Goal: Information Seeking & Learning: Learn about a topic

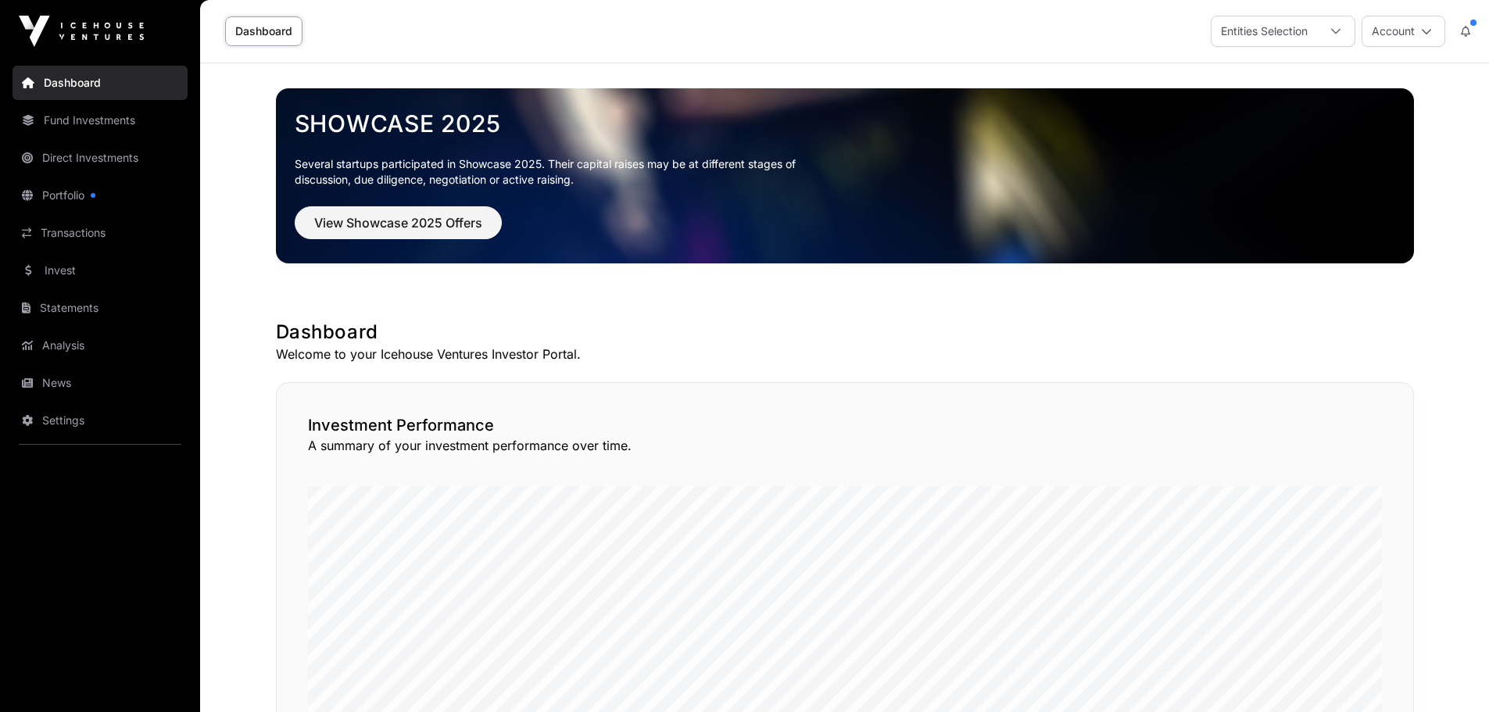
click at [53, 266] on link "Invest" at bounding box center [100, 270] width 175 height 34
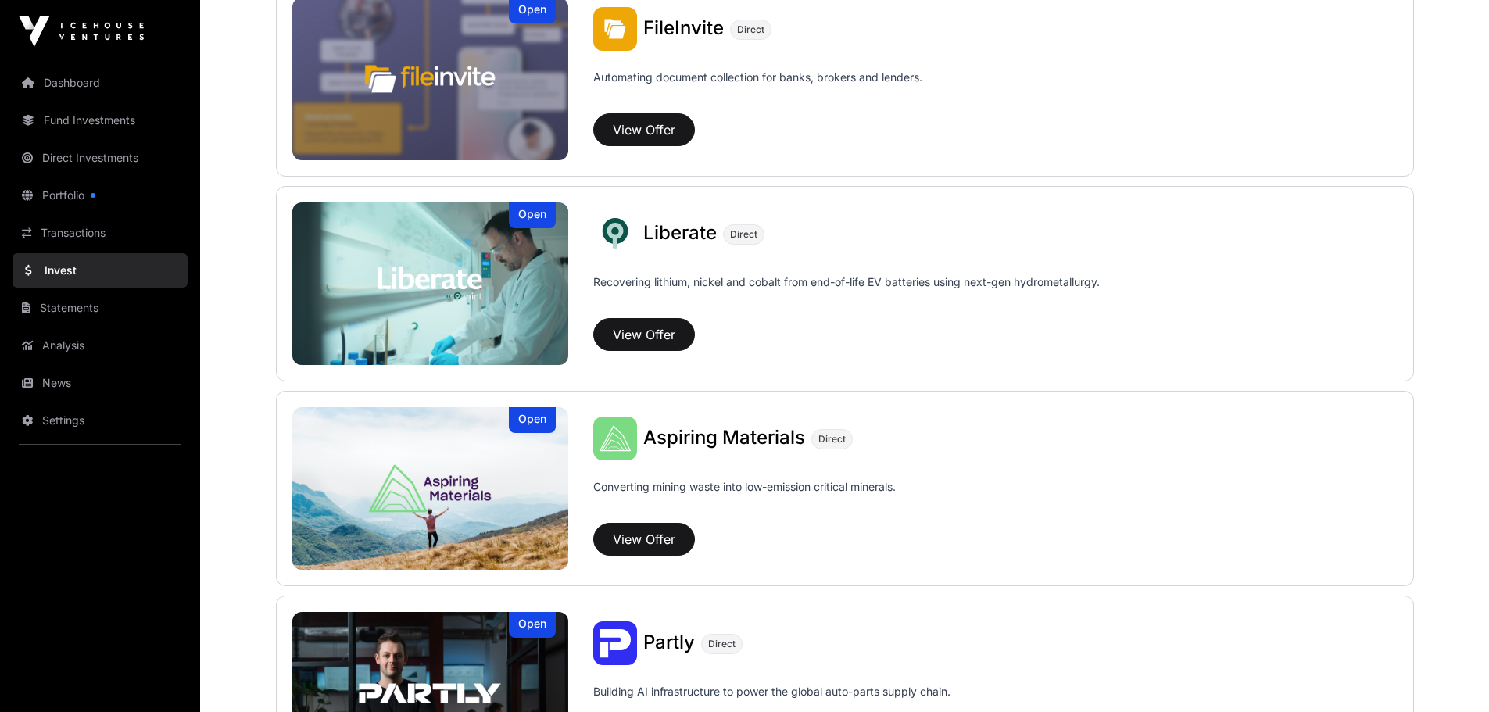
scroll to position [1045, 0]
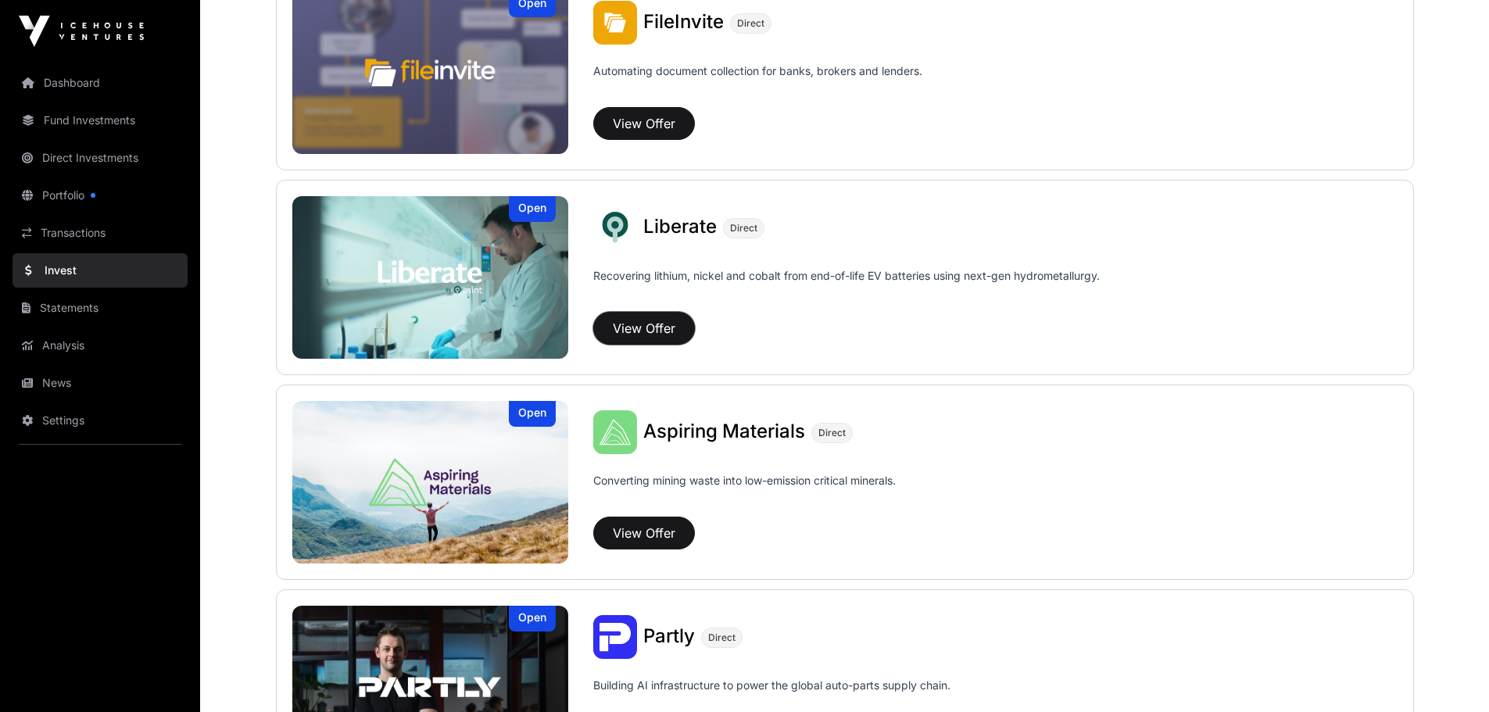
click at [634, 320] on button "View Offer" at bounding box center [644, 328] width 102 height 33
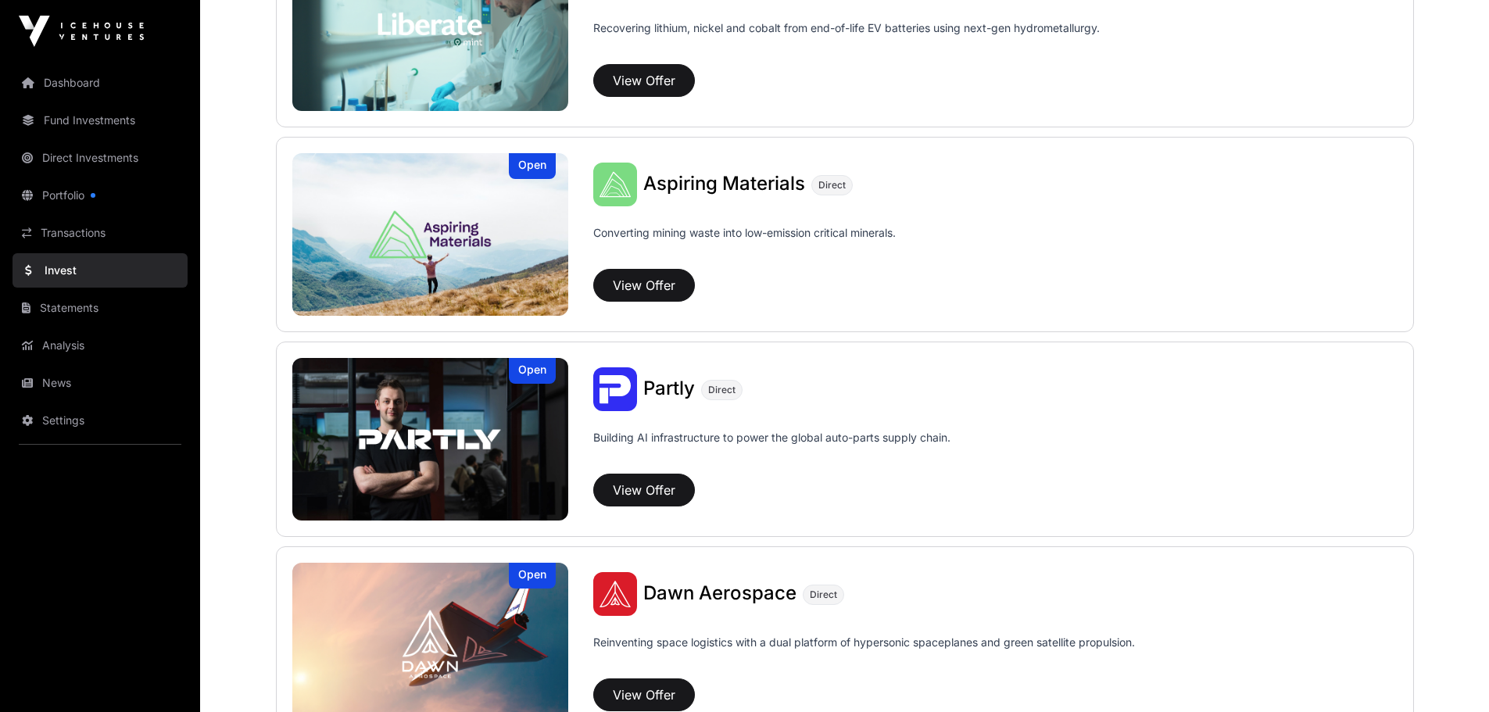
scroll to position [1296, 0]
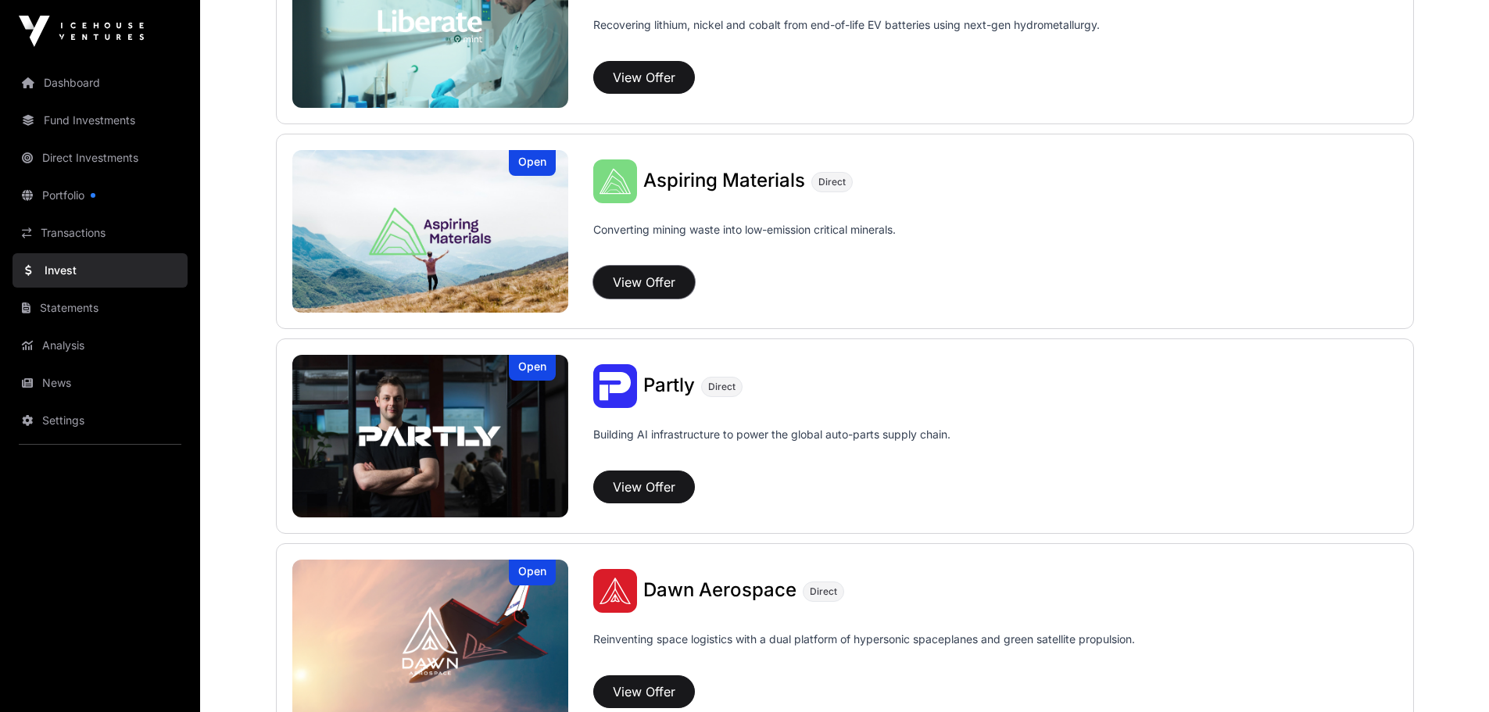
click at [625, 276] on button "View Offer" at bounding box center [644, 282] width 102 height 33
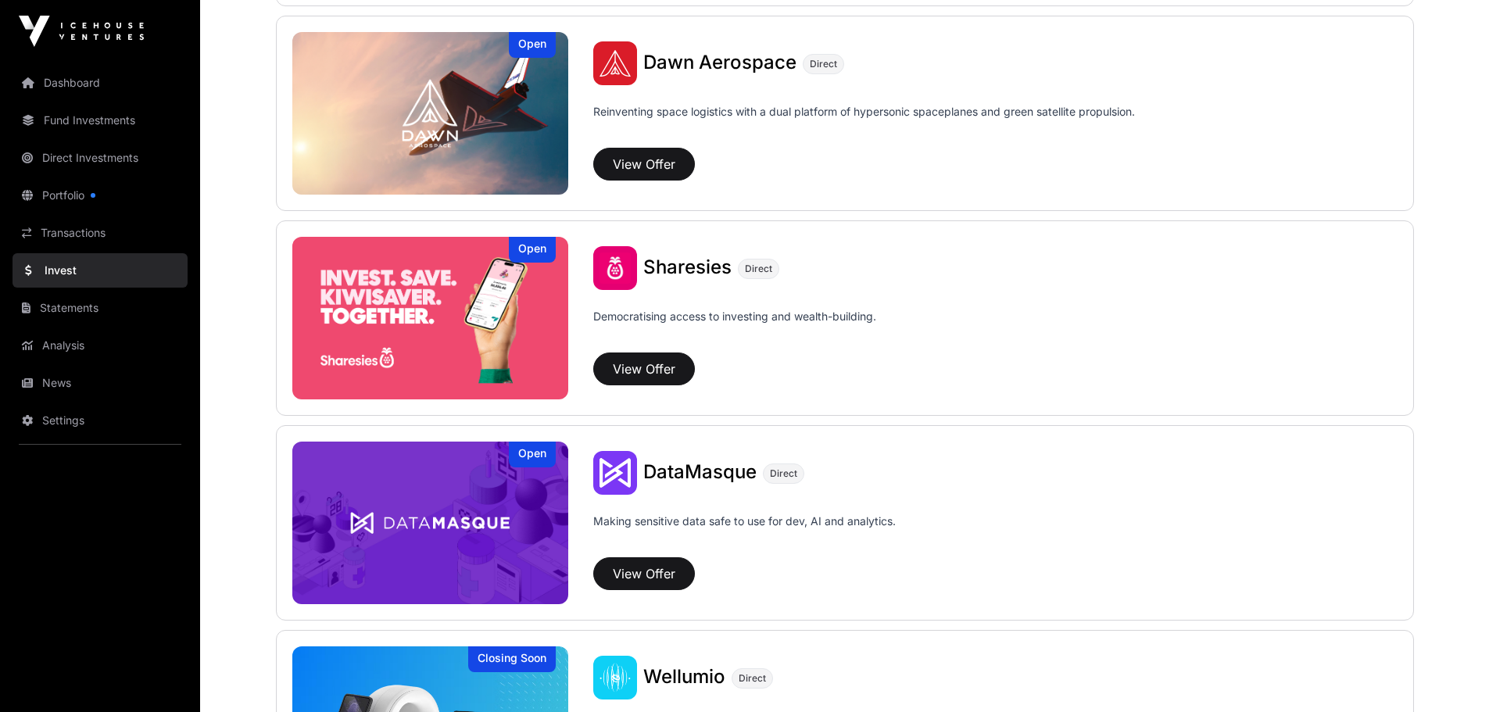
scroll to position [1830, 0]
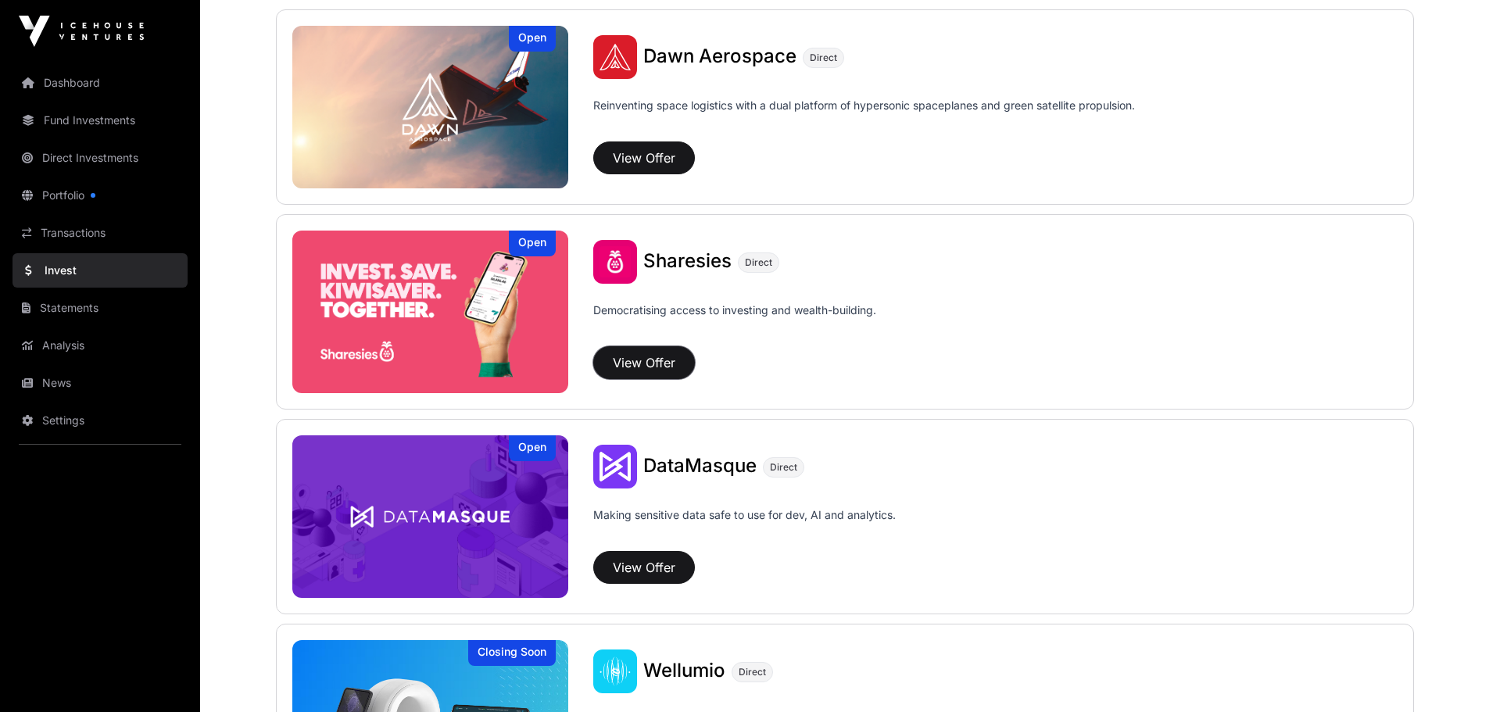
click at [639, 356] on button "View Offer" at bounding box center [644, 362] width 102 height 33
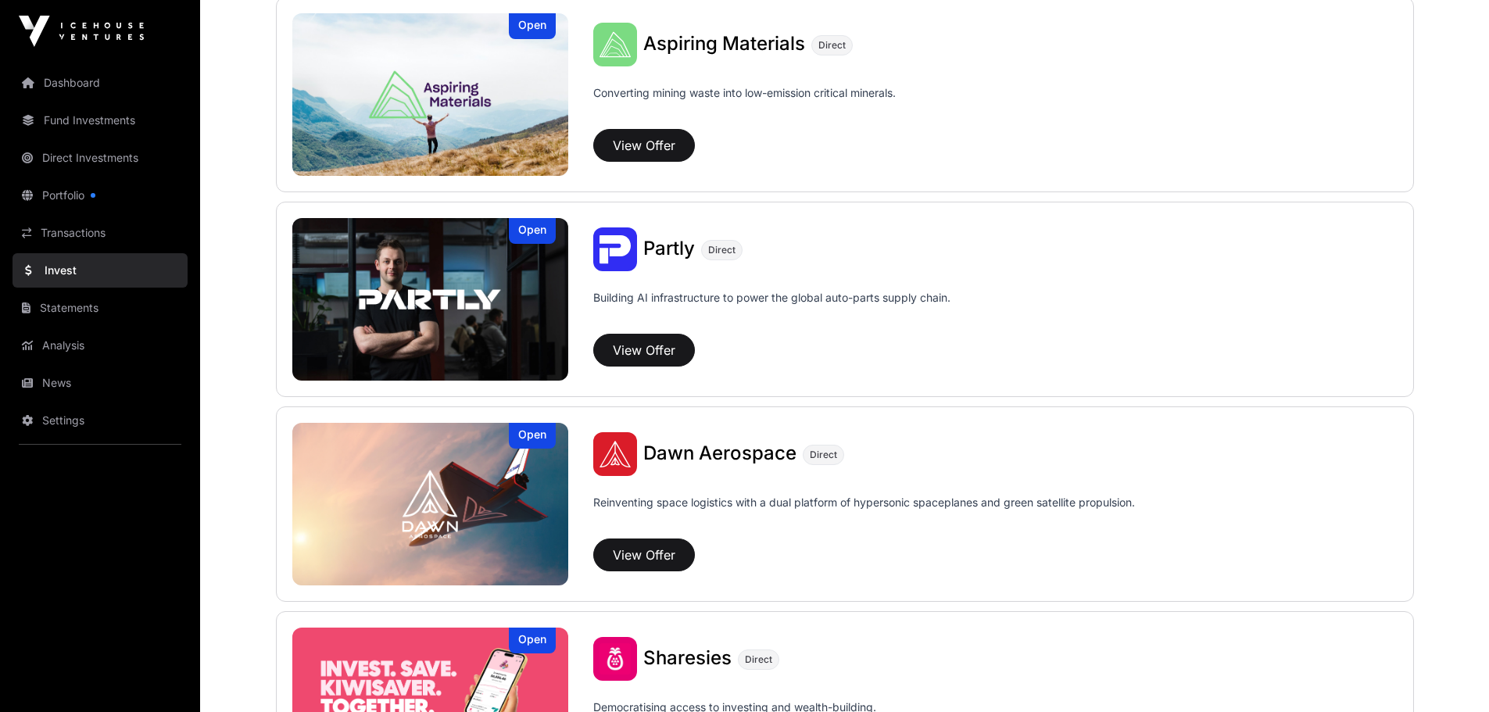
scroll to position [1430, 0]
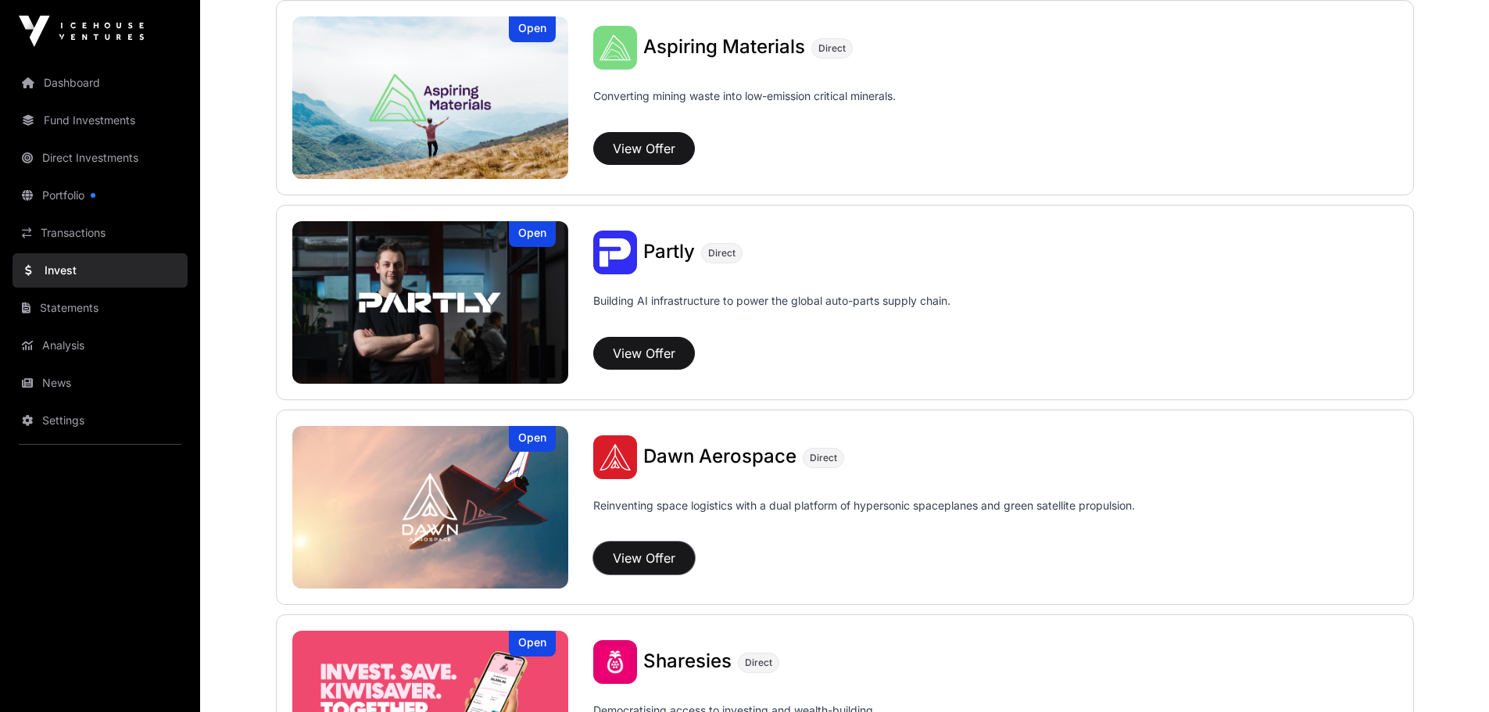
click at [635, 550] on button "View Offer" at bounding box center [644, 558] width 102 height 33
